Goal: Task Accomplishment & Management: Manage account settings

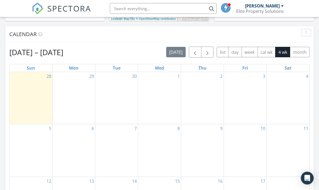
scroll to position [215, 0]
click at [196, 52] on span "button" at bounding box center [195, 52] width 6 height 6
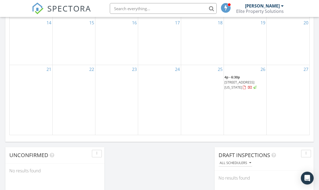
scroll to position [360, 0]
click at [273, 114] on div "27" at bounding box center [288, 101] width 43 height 70
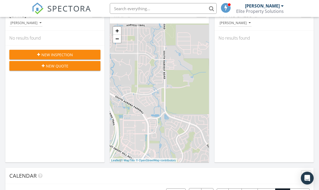
scroll to position [0, 0]
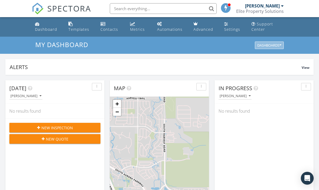
click at [283, 47] on button "Dashboards" at bounding box center [269, 45] width 29 height 7
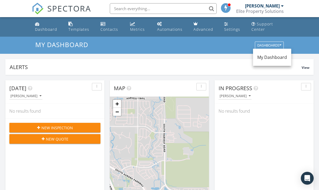
click at [251, 89] on span "In Progress" at bounding box center [236, 88] width 34 height 7
click at [306, 85] on div "button" at bounding box center [306, 87] width 5 height 4
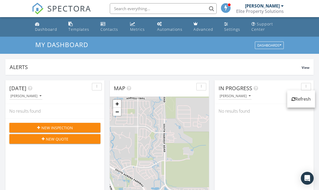
click at [296, 126] on div "In Progress Nerath Khat No results found" at bounding box center [264, 157] width 99 height 155
click at [204, 32] on div "Advanced" at bounding box center [204, 29] width 20 height 5
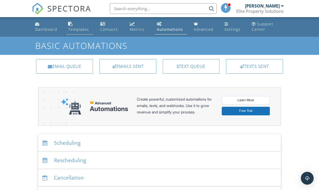
click at [81, 28] on div "Templates" at bounding box center [78, 29] width 21 height 5
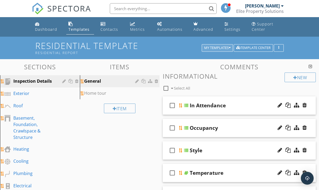
click at [231, 50] on button "My Templates" at bounding box center [217, 47] width 31 height 7
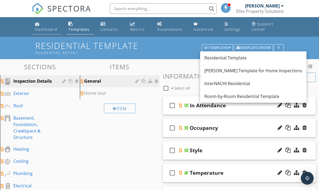
click at [51, 29] on div "Dashboard" at bounding box center [46, 29] width 22 height 5
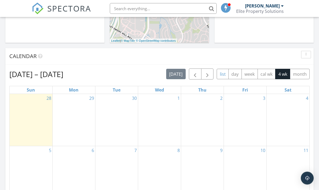
scroll to position [193, 0]
click at [195, 75] on span "button" at bounding box center [195, 74] width 6 height 6
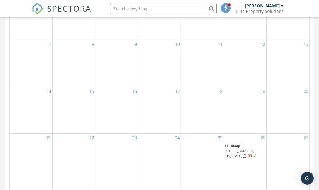
scroll to position [334, 0]
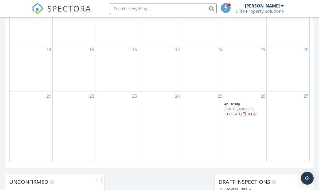
click at [240, 136] on div "26 4p - 6:30p [STREET_ADDRESS][US_STATE]" at bounding box center [245, 127] width 43 height 70
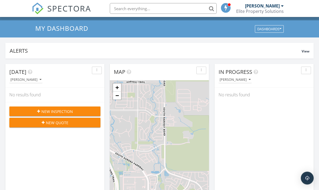
scroll to position [0, 0]
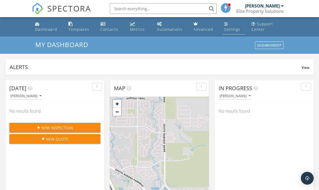
click at [225, 27] on div "Settings" at bounding box center [232, 29] width 16 height 5
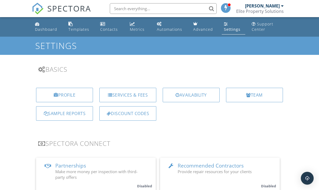
click at [42, 29] on div "Dashboard" at bounding box center [46, 29] width 22 height 5
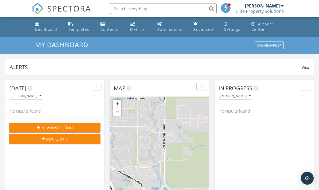
scroll to position [6, 0]
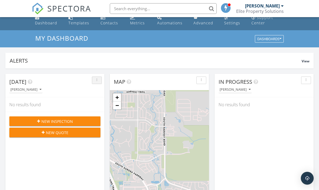
click at [98, 82] on div "button" at bounding box center [96, 80] width 5 height 4
click at [123, 54] on div "Alerts View" at bounding box center [159, 61] width 309 height 16
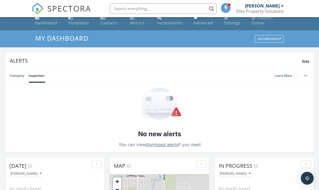
click at [123, 54] on div "Alerts Hide" at bounding box center [159, 61] width 309 height 16
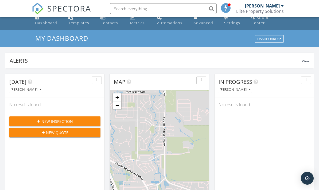
click at [70, 82] on div "Today" at bounding box center [50, 82] width 83 height 8
click at [97, 81] on icon "button" at bounding box center [97, 80] width 1 height 4
click at [104, 94] on div "Refresh" at bounding box center [105, 92] width 19 height 6
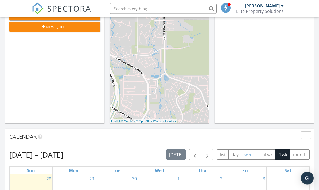
scroll to position [112, 0]
click at [195, 157] on span "button" at bounding box center [195, 154] width 6 height 6
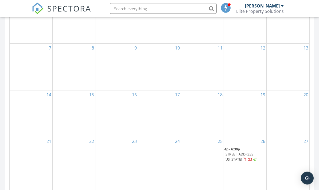
scroll to position [289, 0]
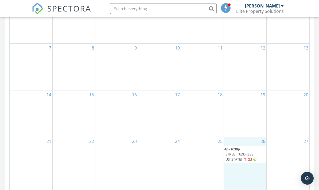
click at [243, 183] on div "26 4p - 6:30p 6685 W Mississippi Pl, Lakewood 80232" at bounding box center [245, 172] width 43 height 70
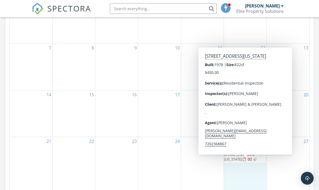
click at [250, 162] on span "6685 W Mississippi Pl, Lakewood 80232" at bounding box center [240, 157] width 30 height 10
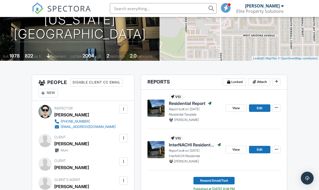
scroll to position [88, 0]
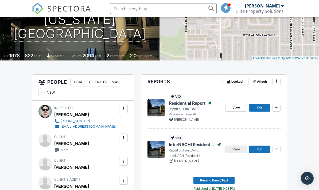
click at [239, 151] on span "View" at bounding box center [236, 149] width 7 height 5
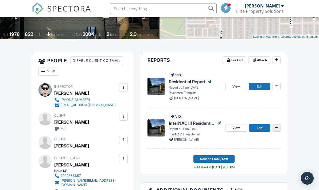
click at [278, 128] on icon at bounding box center [276, 128] width 3 height 4
click at [254, 180] on span "Delete Report" at bounding box center [246, 180] width 24 height 6
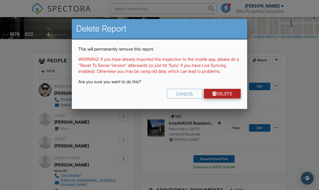
click at [226, 98] on link "Delete" at bounding box center [222, 94] width 37 height 10
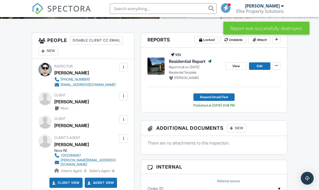
scroll to position [131, 0]
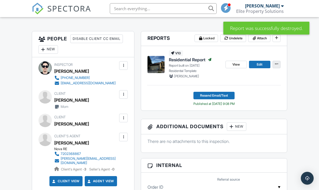
click at [277, 66] on icon at bounding box center [276, 64] width 3 height 4
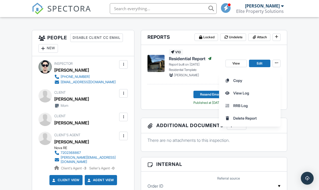
scroll to position [129, 0]
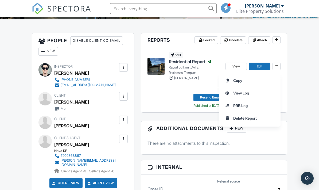
click at [173, 94] on footer "Resend Email/Text Published at 09/28/2025 9:08 PM" at bounding box center [214, 98] width 133 height 19
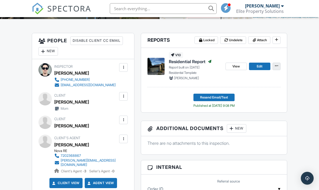
click at [280, 66] on button at bounding box center [277, 66] width 8 height 7
click at [202, 79] on div "[PERSON_NAME]" at bounding box center [195, 78] width 52 height 5
click at [236, 66] on span "View" at bounding box center [236, 66] width 7 height 5
click at [264, 67] on link "Edit" at bounding box center [259, 66] width 21 height 7
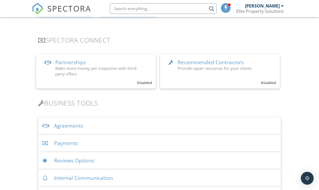
scroll to position [115, 0]
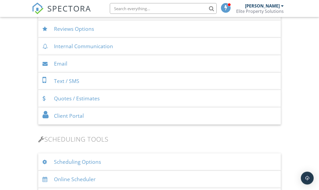
click at [154, 115] on div "Client Portal" at bounding box center [159, 116] width 243 height 17
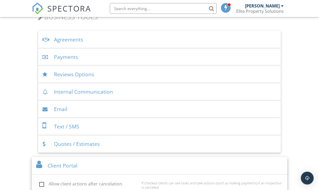
scroll to position [179, 0]
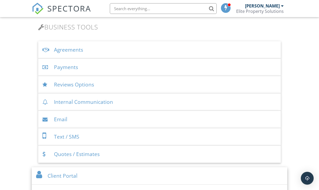
click at [176, 66] on div "Payments" at bounding box center [159, 67] width 243 height 17
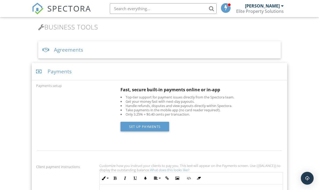
click at [182, 51] on div "Agreements" at bounding box center [159, 49] width 243 height 17
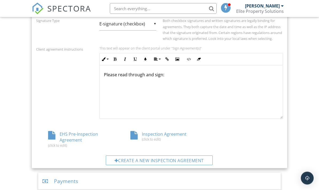
scroll to position [227, 0]
click at [78, 140] on div "EHS Pre-Inspection Agreement (click to edit)" at bounding box center [77, 139] width 82 height 16
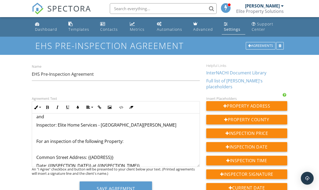
scroll to position [53, 0]
click at [249, 46] on div at bounding box center [250, 45] width 3 height 3
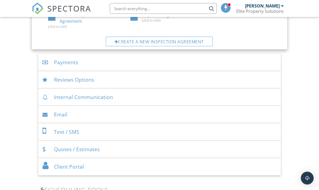
scroll to position [346, 0]
click at [127, 82] on div "Reviews Options" at bounding box center [159, 79] width 243 height 17
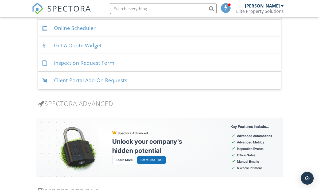
scroll to position [463, 0]
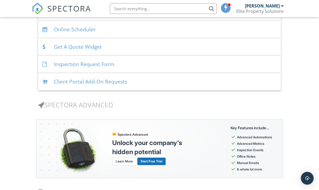
click at [146, 63] on div "Inspection Request Form" at bounding box center [159, 64] width 243 height 17
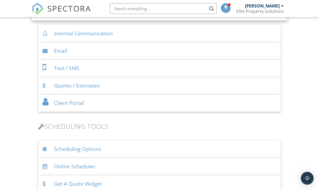
scroll to position [325, 0]
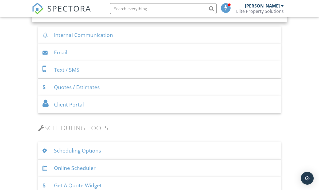
click at [131, 109] on div "Client Portal" at bounding box center [159, 104] width 243 height 17
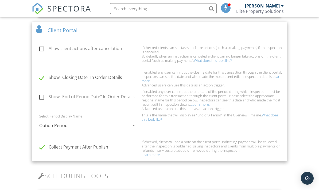
scroll to position [323, 0]
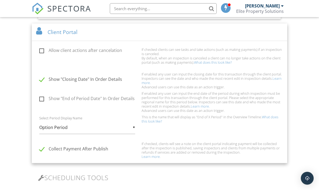
click at [131, 128] on div "▼ Option Period Option Period Inspection Period Due Diligence Period Contingenc…" at bounding box center [87, 127] width 96 height 13
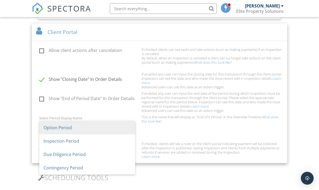
click at [190, 131] on div "Select Period Display Name ▼ Option Period Option Period Inspection Period Due …" at bounding box center [159, 127] width 253 height 24
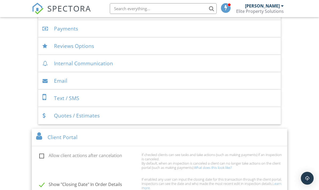
scroll to position [217, 0]
click at [158, 29] on div "Payments" at bounding box center [159, 29] width 243 height 17
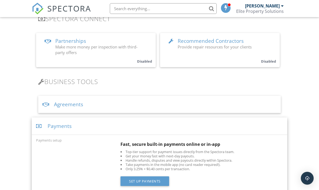
scroll to position [124, 0]
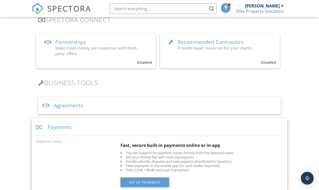
click at [189, 103] on div "Agreements" at bounding box center [159, 105] width 243 height 17
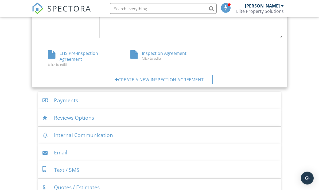
scroll to position [310, 0]
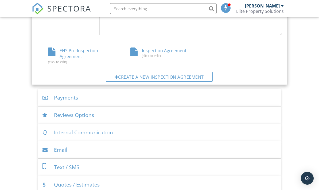
click at [144, 120] on div "Reviews Options" at bounding box center [159, 114] width 243 height 17
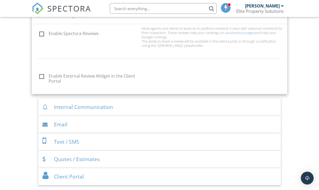
scroll to position [253, 0]
click at [144, 127] on div "Email" at bounding box center [159, 124] width 243 height 17
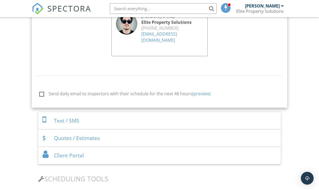
scroll to position [605, 0]
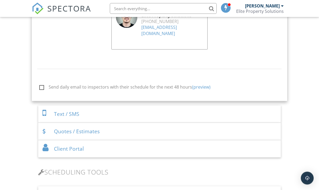
click at [182, 144] on div "Client Portal" at bounding box center [159, 148] width 243 height 17
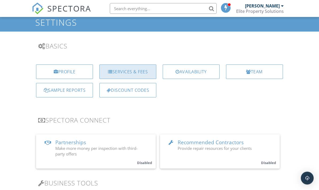
scroll to position [23, 0]
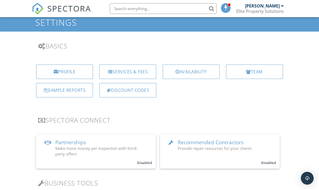
click at [131, 68] on div "Services & Fees" at bounding box center [128, 71] width 57 height 14
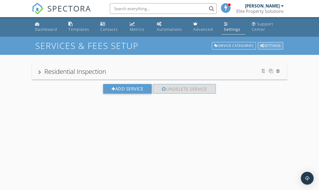
click at [269, 47] on div "Settings" at bounding box center [270, 45] width 25 height 7
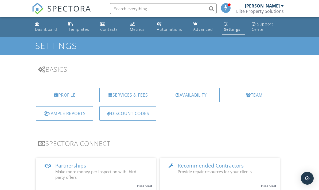
click at [163, 26] on link "Automations" at bounding box center [171, 26] width 32 height 15
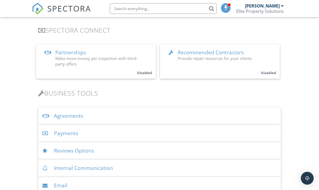
scroll to position [113, 0]
click at [142, 131] on div "Payments" at bounding box center [159, 132] width 243 height 17
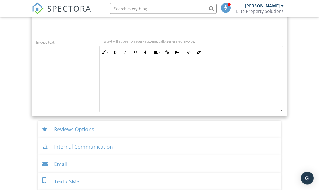
scroll to position [471, 0]
click at [62, 7] on span "SPECTORA" at bounding box center [69, 8] width 44 height 11
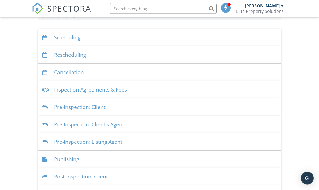
scroll to position [108, 0]
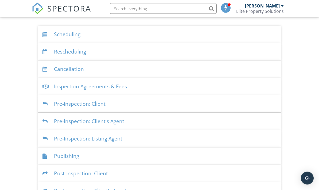
click at [131, 88] on div "Inspection Agreements & Fees" at bounding box center [159, 86] width 243 height 17
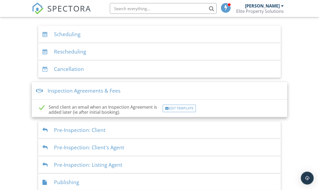
scroll to position [109, 0]
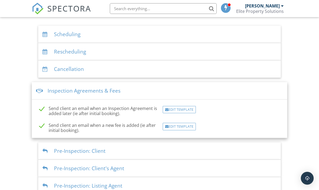
click at [156, 150] on div "Pre-Inspection: Client" at bounding box center [159, 150] width 243 height 17
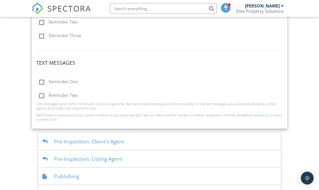
click at [150, 173] on div "Publishing" at bounding box center [159, 176] width 243 height 17
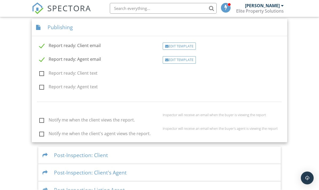
scroll to position [232, 0]
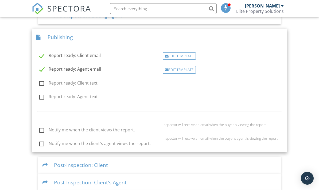
click at [144, 165] on div "Post-Inspection: Client" at bounding box center [159, 165] width 243 height 17
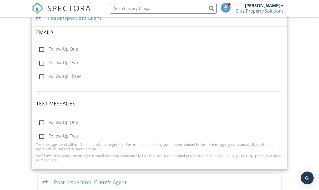
scroll to position [268, 0]
click at [143, 179] on div "Post-Inspection: Client's Agent" at bounding box center [159, 182] width 243 height 17
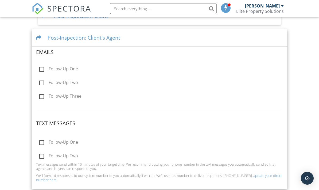
scroll to position [268, 0]
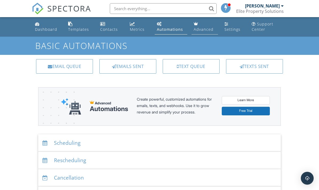
click at [203, 26] on link "Advanced" at bounding box center [205, 26] width 26 height 15
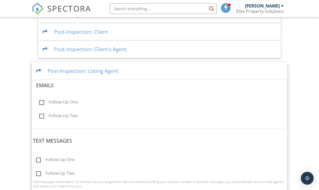
scroll to position [272, 0]
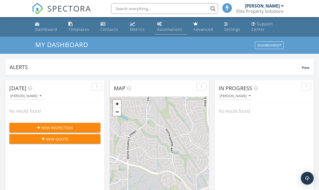
scroll to position [487, 320]
click at [230, 28] on div "Settings" at bounding box center [232, 29] width 16 height 5
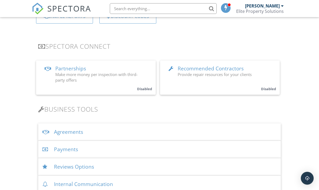
scroll to position [107, 0]
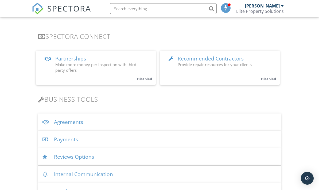
click at [121, 136] on div "Payments" at bounding box center [159, 139] width 243 height 17
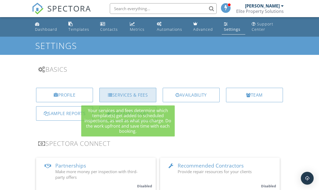
click at [130, 92] on div "Services & Fees" at bounding box center [128, 95] width 57 height 14
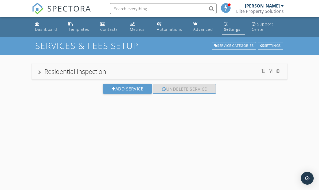
click at [80, 71] on div "Residential Inspection" at bounding box center [75, 71] width 62 height 9
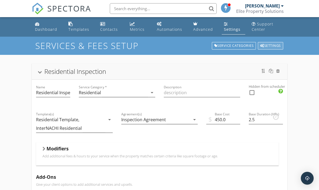
click at [265, 48] on div "Settings" at bounding box center [270, 45] width 25 height 7
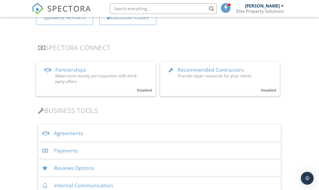
scroll to position [102, 0]
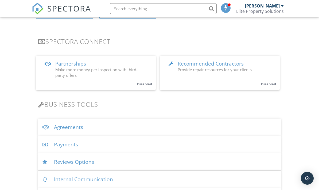
click at [121, 142] on div "Payments" at bounding box center [159, 144] width 243 height 17
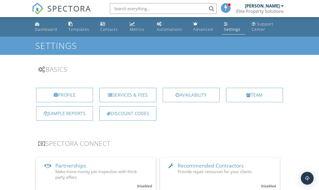
click at [46, 26] on link "Dashboard" at bounding box center [47, 26] width 29 height 15
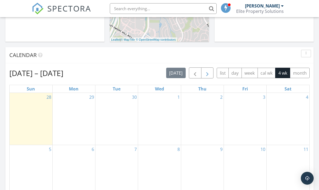
scroll to position [193, 0]
click at [195, 77] on span "button" at bounding box center [195, 73] width 6 height 6
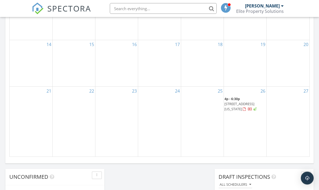
scroll to position [375, 0]
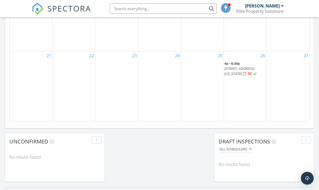
click at [246, 96] on div "26 4p - 6:30p 6685 W Mississippi Pl, Lakewood 80232" at bounding box center [245, 86] width 43 height 70
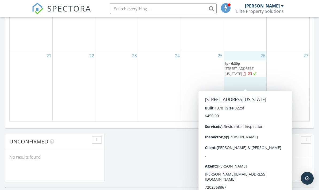
click at [248, 76] on span "6685 W Mississippi Pl, Lakewood 80232" at bounding box center [240, 71] width 30 height 10
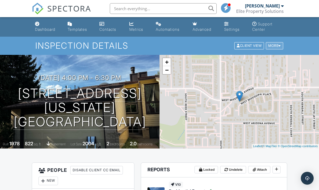
click at [277, 45] on div "More" at bounding box center [274, 45] width 17 height 7
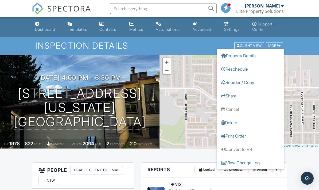
click at [205, 43] on h1 "Inspection Details" at bounding box center [159, 45] width 249 height 9
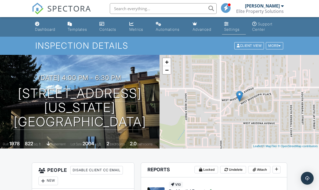
click at [229, 27] on div "Settings" at bounding box center [232, 29] width 16 height 5
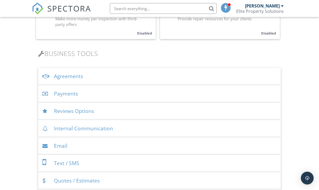
click at [134, 92] on div "Payments" at bounding box center [159, 93] width 243 height 17
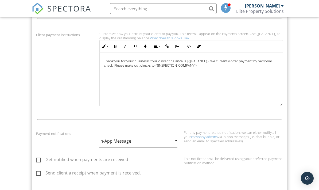
scroll to position [326, 0]
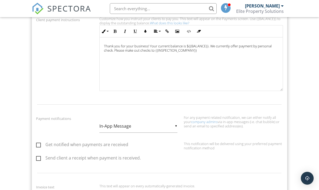
click at [147, 126] on div "▼ In-App Message In-App Message Email In-App Message Email" at bounding box center [139, 126] width 78 height 13
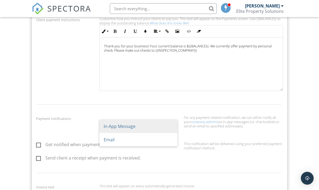
click at [147, 126] on span "In-App Message" at bounding box center [139, 126] width 78 height 13
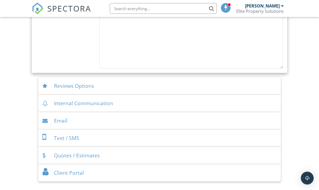
scroll to position [516, 0]
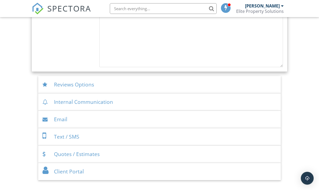
click at [166, 153] on div "Quotes / Estimates" at bounding box center [159, 154] width 243 height 17
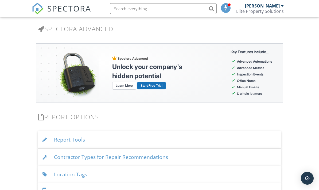
click at [167, 143] on div "Report Tools" at bounding box center [159, 139] width 243 height 17
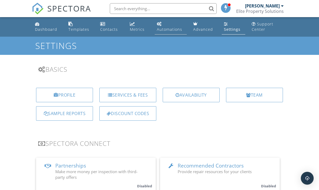
click at [164, 31] on div "Automations" at bounding box center [169, 29] width 25 height 5
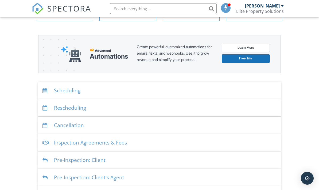
scroll to position [54, 0]
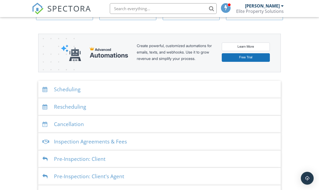
click at [135, 141] on div "Inspection Agreements & Fees" at bounding box center [159, 141] width 243 height 17
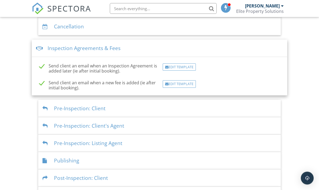
scroll to position [160, 0]
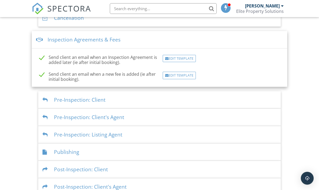
click at [141, 157] on div "Publishing" at bounding box center [159, 151] width 243 height 17
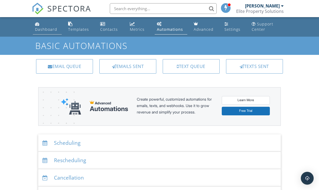
click at [48, 25] on link "Dashboard" at bounding box center [47, 26] width 29 height 15
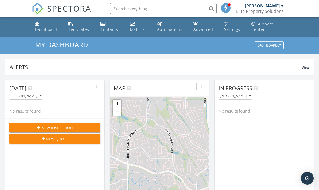
scroll to position [487, 320]
click at [133, 33] on link "Metrics" at bounding box center [139, 26] width 23 height 15
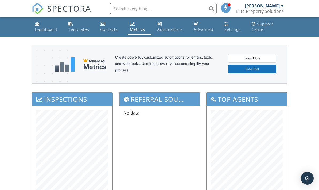
click at [163, 31] on div "Automations" at bounding box center [170, 29] width 25 height 5
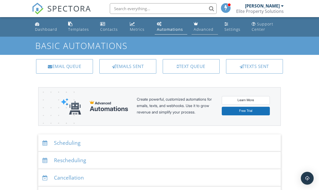
click at [198, 33] on link "Advanced" at bounding box center [205, 26] width 26 height 15
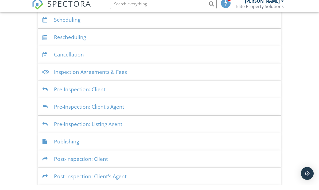
scroll to position [118, 0]
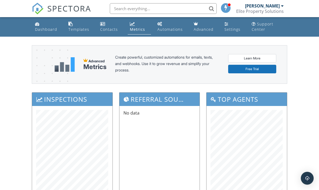
click at [44, 31] on div "Dashboard" at bounding box center [46, 29] width 22 height 5
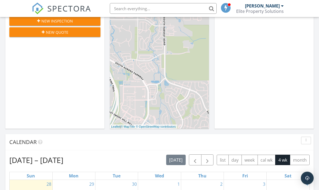
scroll to position [109, 0]
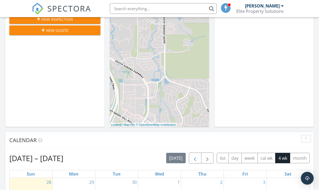
click at [193, 160] on span "button" at bounding box center [195, 158] width 6 height 6
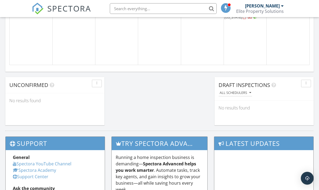
scroll to position [431, 0]
click at [236, 40] on div "26 4p - 6:30p [STREET_ADDRESS][US_STATE]" at bounding box center [245, 30] width 43 height 70
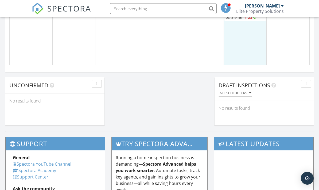
click at [226, 20] on span "[STREET_ADDRESS][US_STATE]" at bounding box center [240, 15] width 30 height 10
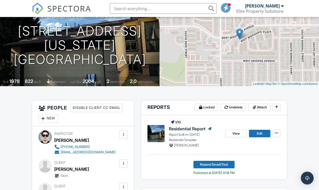
scroll to position [62, 0]
click at [274, 133] on span at bounding box center [276, 132] width 5 height 5
click at [173, 161] on footer "Resend Email/Text Published at 09/28/2025 9:08 PM" at bounding box center [214, 166] width 133 height 19
click at [205, 108] on span "Locked" at bounding box center [209, 107] width 11 height 5
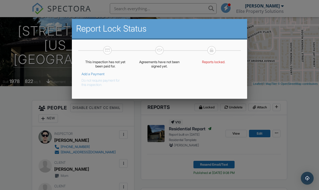
click at [102, 87] on button "Do not require payment for this inspection." at bounding box center [102, 81] width 40 height 11
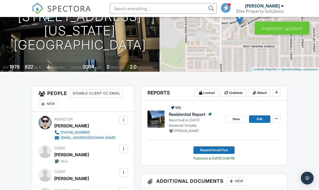
scroll to position [77, 0]
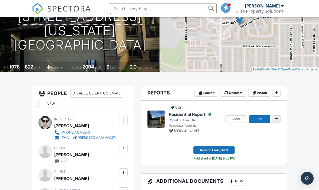
click at [275, 120] on span at bounding box center [276, 118] width 5 height 5
click at [177, 152] on footer "Resend Email/Text Published at [DATE] 9:08 PM" at bounding box center [214, 151] width 133 height 19
click at [124, 149] on div at bounding box center [123, 148] width 5 height 5
click at [115, 165] on li "Edit" at bounding box center [115, 165] width 20 height 13
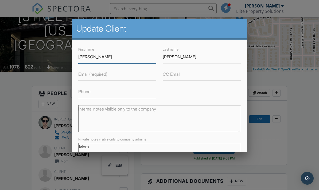
scroll to position [77, 0]
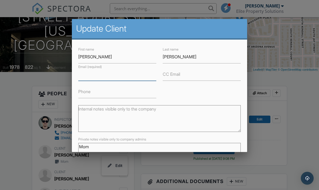
click at [132, 78] on input "Email (required)" at bounding box center [117, 74] width 78 height 13
drag, startPoint x: 140, startPoint y: 77, endPoint x: 93, endPoint y: 75, distance: 47.6
click at [93, 74] on input "[EMAIL_ADDRESS][DOMAIN_NAME]" at bounding box center [117, 74] width 78 height 13
click at [82, 76] on input "[EMAIL_ADDRESS][DOMAIN_NAME]" at bounding box center [117, 74] width 78 height 13
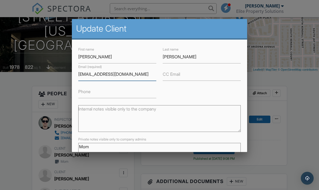
click at [82, 76] on input "[EMAIL_ADDRESS][DOMAIN_NAME]" at bounding box center [117, 74] width 78 height 13
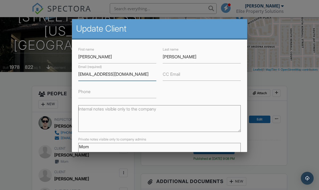
click at [82, 76] on input "[EMAIL_ADDRESS][DOMAIN_NAME]" at bounding box center [117, 74] width 78 height 13
type input "[EMAIL_ADDRESS][DOMAIN_NAME]"
click at [190, 77] on input "CC Email" at bounding box center [202, 74] width 78 height 13
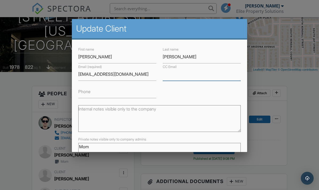
paste input "[EMAIL_ADDRESS][DOMAIN_NAME]"
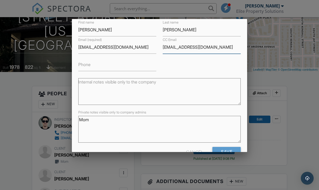
scroll to position [27, 0]
type input "[EMAIL_ADDRESS][DOMAIN_NAME]"
click at [227, 154] on input "Save" at bounding box center [227, 152] width 28 height 10
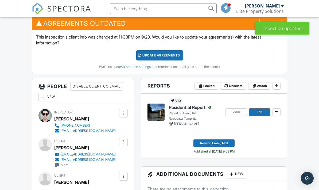
click at [125, 177] on div at bounding box center [123, 176] width 5 height 5
click at [117, 190] on li "Edit" at bounding box center [115, 192] width 20 height 13
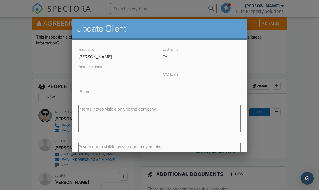
click at [132, 79] on input "Email (required)" at bounding box center [117, 74] width 78 height 13
type input "[PERSON_NAME][EMAIL_ADDRESS][DOMAIN_NAME]"
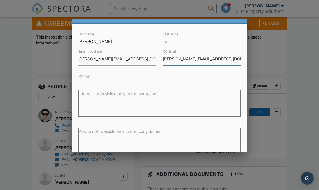
scroll to position [16, 0]
type input "[PERSON_NAME][EMAIL_ADDRESS][DOMAIN_NAME]"
click at [227, 165] on input "Save" at bounding box center [227, 163] width 28 height 10
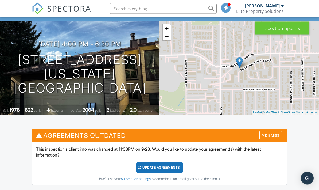
scroll to position [36, 0]
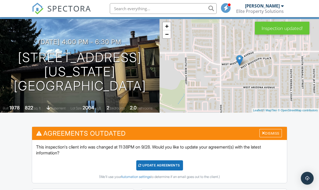
click at [169, 163] on div "Update Agreements" at bounding box center [159, 165] width 47 height 10
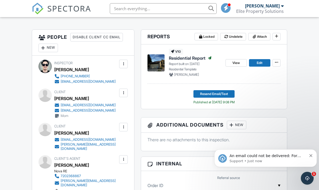
click at [208, 93] on span "Resend Email/Text" at bounding box center [214, 93] width 28 height 5
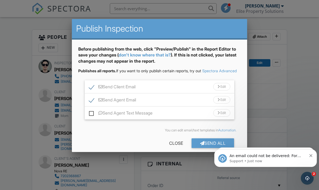
click at [186, 93] on div "Send Client Email Edit" at bounding box center [160, 86] width 150 height 13
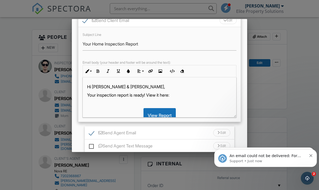
scroll to position [71, 0]
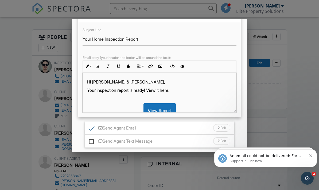
click at [109, 85] on p "Hi [PERSON_NAME] & [PERSON_NAME]," at bounding box center [159, 82] width 145 height 6
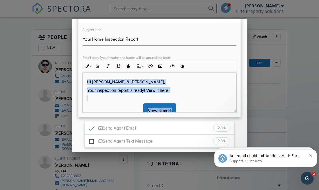
copy div "Hi [PERSON_NAME] & [PERSON_NAME], Your inspection report is ready! View it here…"
